Goal: Information Seeking & Learning: Learn about a topic

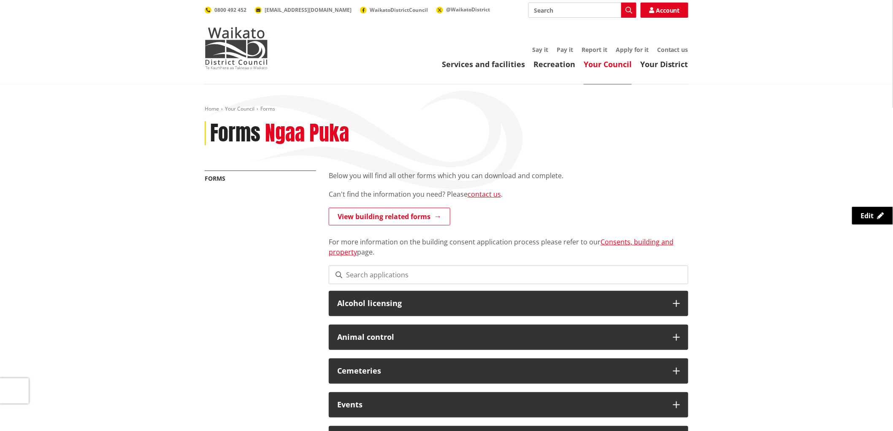
click at [577, 14] on input "Search" at bounding box center [583, 10] width 108 height 15
type input "raglan town hall"
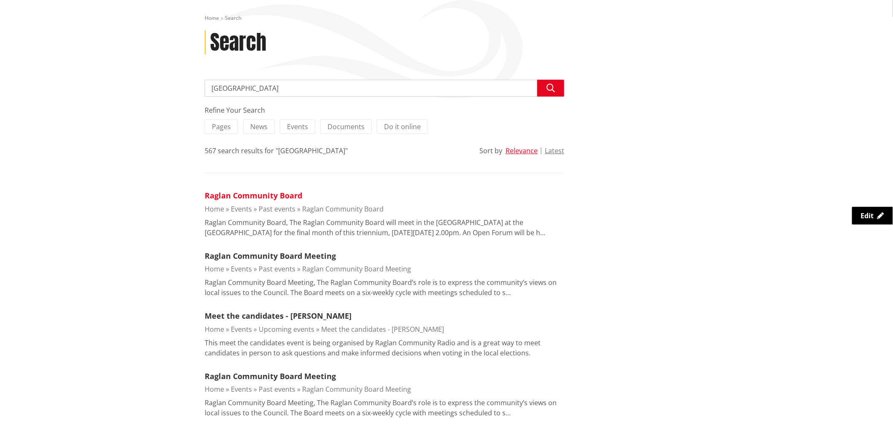
scroll to position [94, 0]
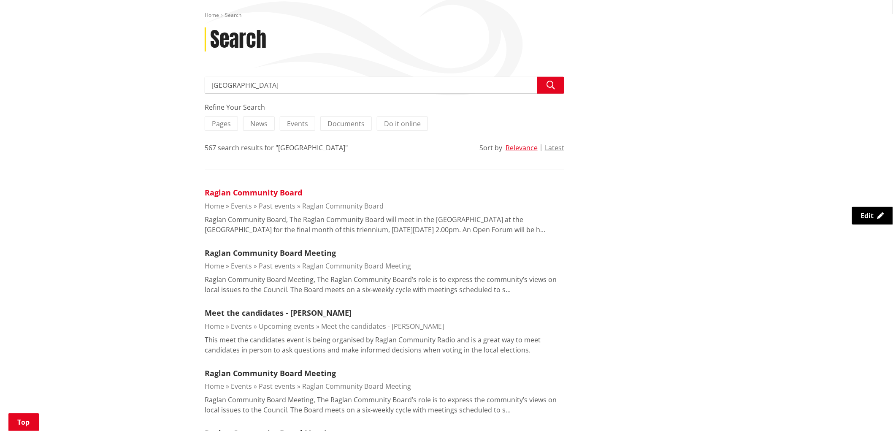
click at [269, 191] on link "Raglan Community Board" at bounding box center [254, 192] width 98 height 10
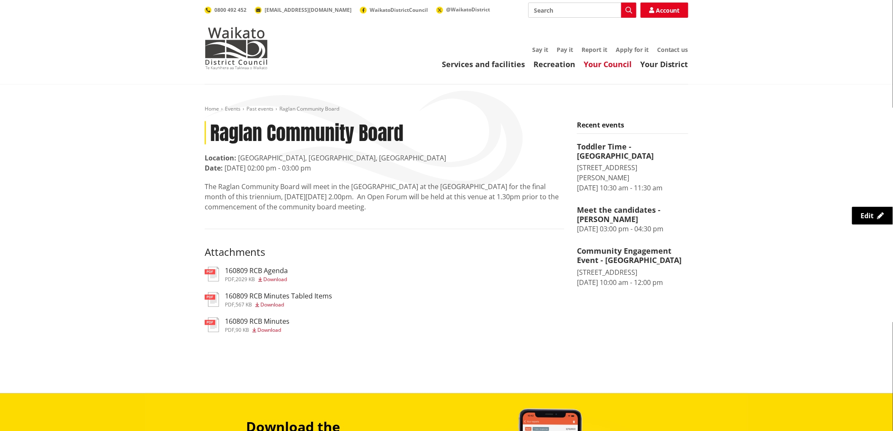
click at [614, 64] on link "Your Council" at bounding box center [608, 64] width 48 height 10
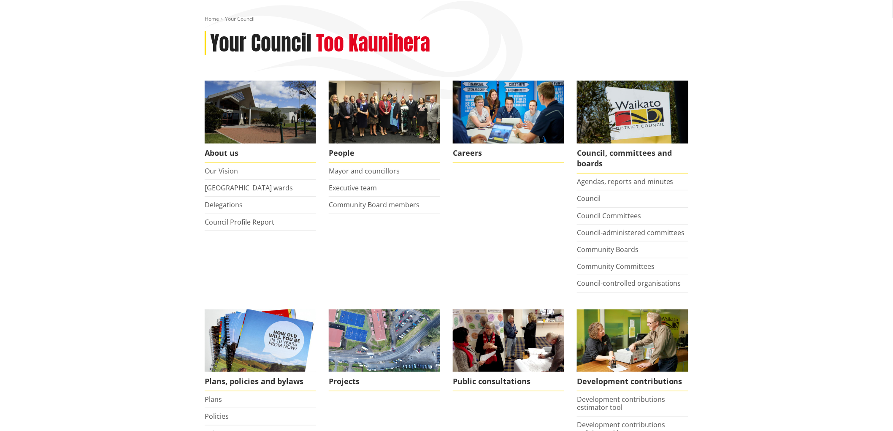
scroll to position [94, 0]
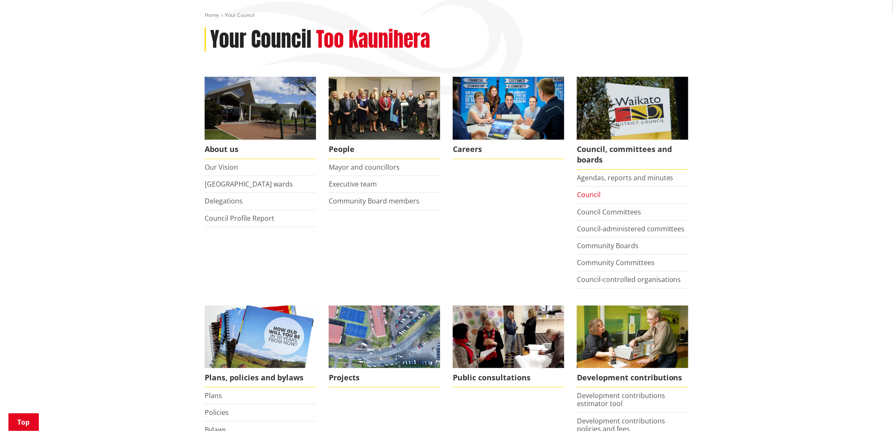
click at [589, 193] on link "Council" at bounding box center [589, 194] width 24 height 9
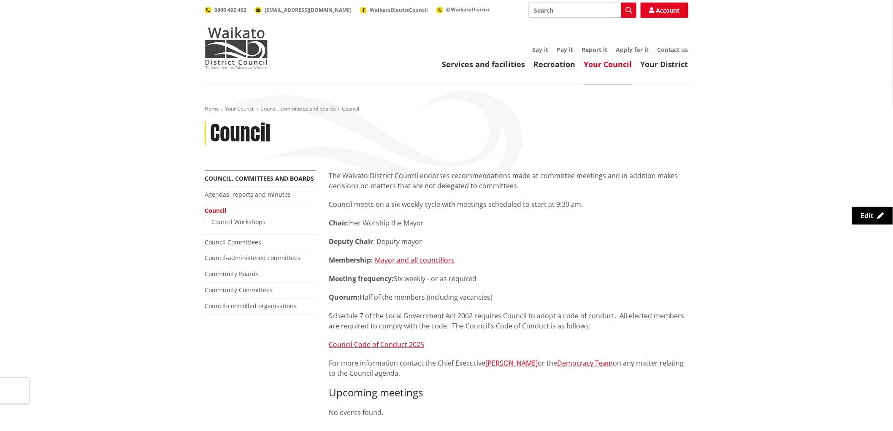
click at [415, 214] on div "The Waikato District Council endorses recommendations made at committee meeting…" at bounding box center [509, 285] width 360 height 228
